Goal: Book appointment/travel/reservation

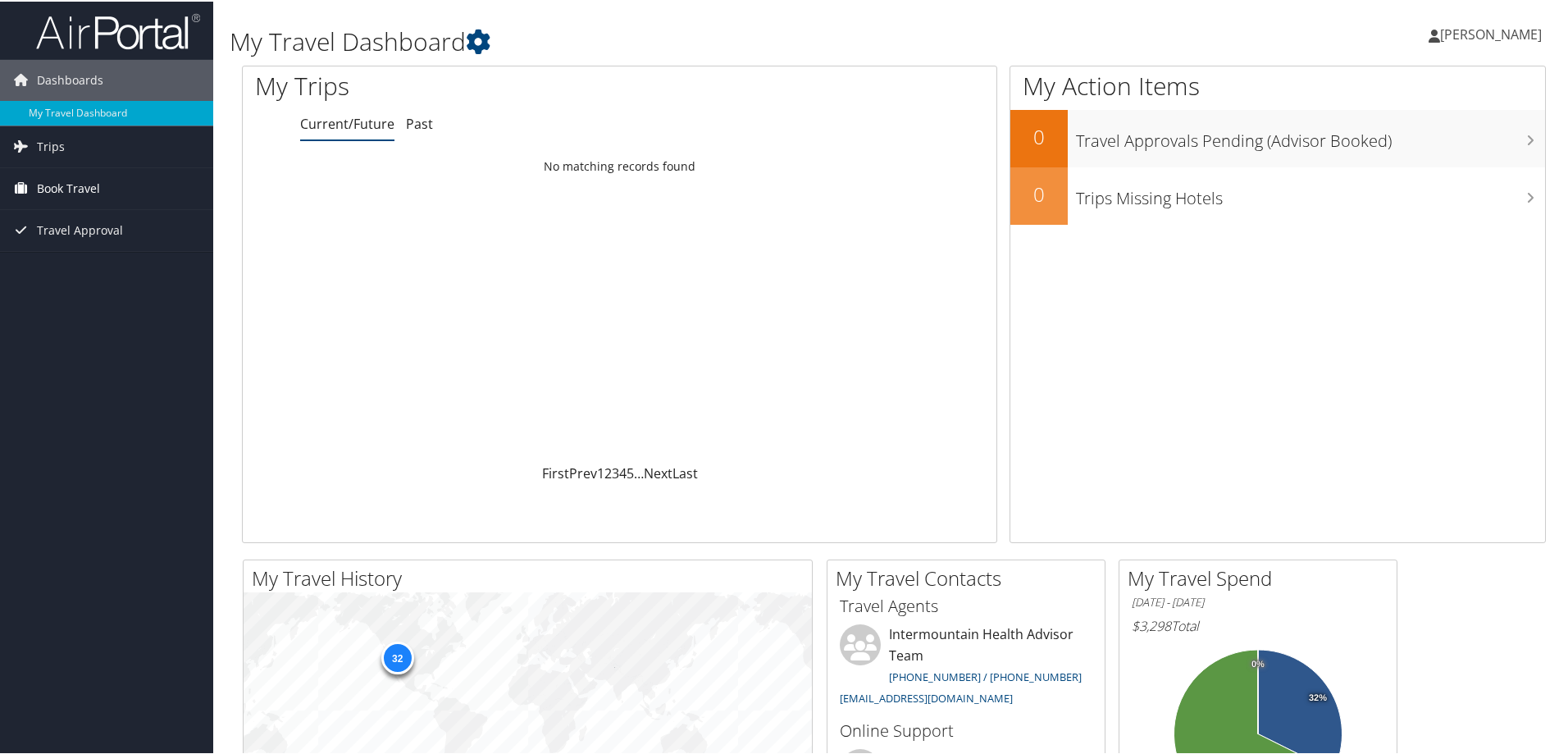
click at [70, 169] on span "Book Travel" at bounding box center [68, 187] width 63 height 41
click at [57, 273] on link "Book/Manage Online Trips" at bounding box center [107, 269] width 213 height 25
